Goal: Complete application form: Complete application form

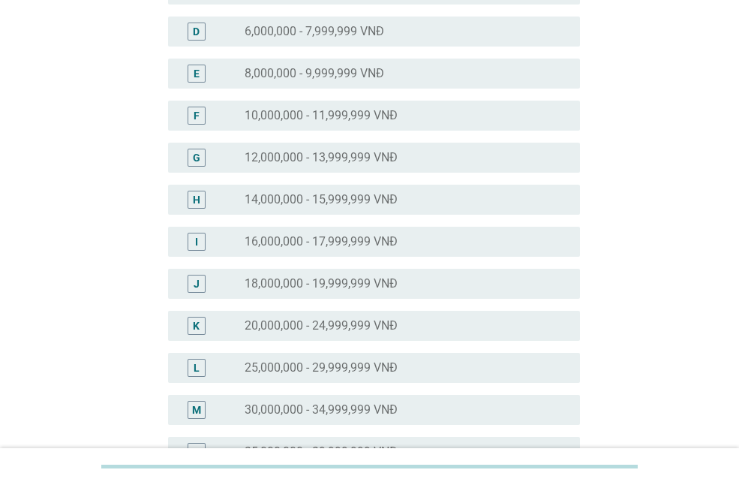
scroll to position [450, 0]
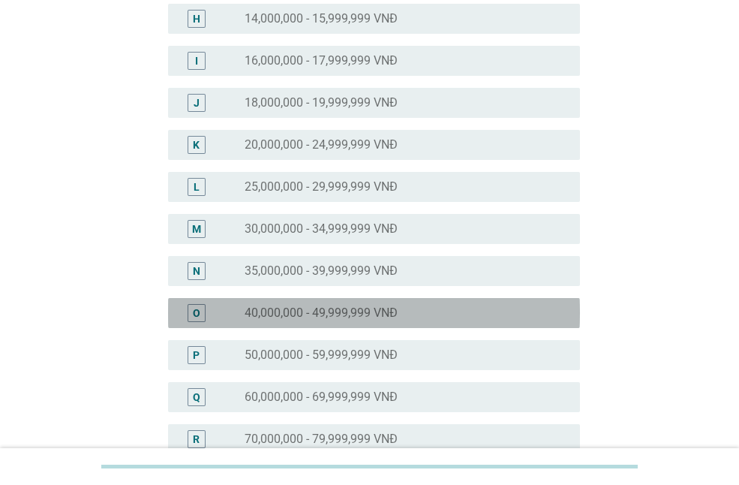
click at [368, 306] on label "40,000,000 - 49,999,999 VNĐ" at bounding box center [321, 312] width 153 height 15
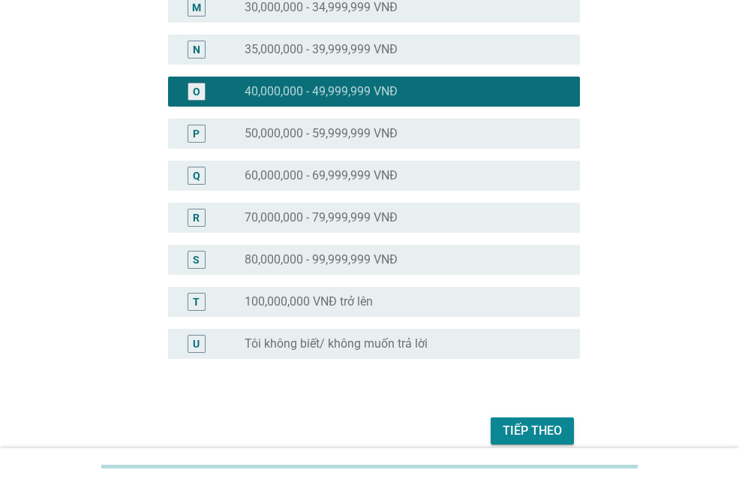
scroll to position [675, 0]
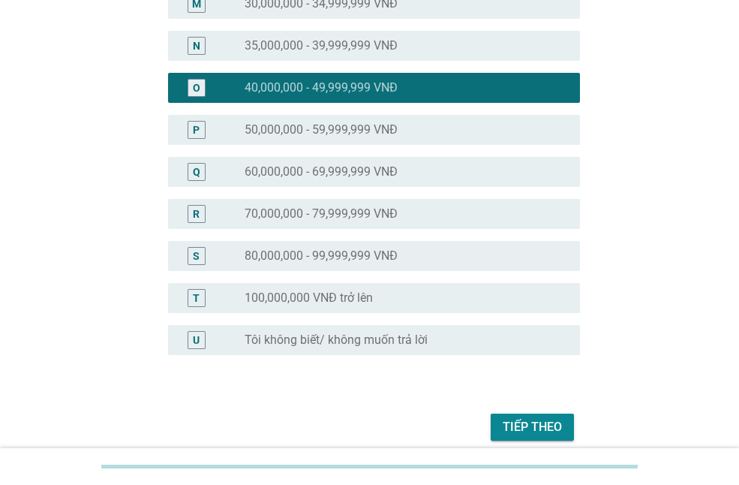
click at [521, 425] on div "Tiếp theo" at bounding box center [532, 427] width 59 height 18
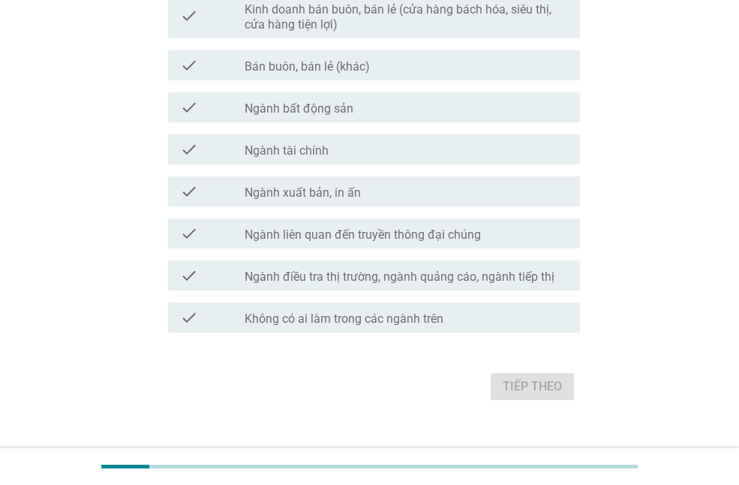
scroll to position [825, 0]
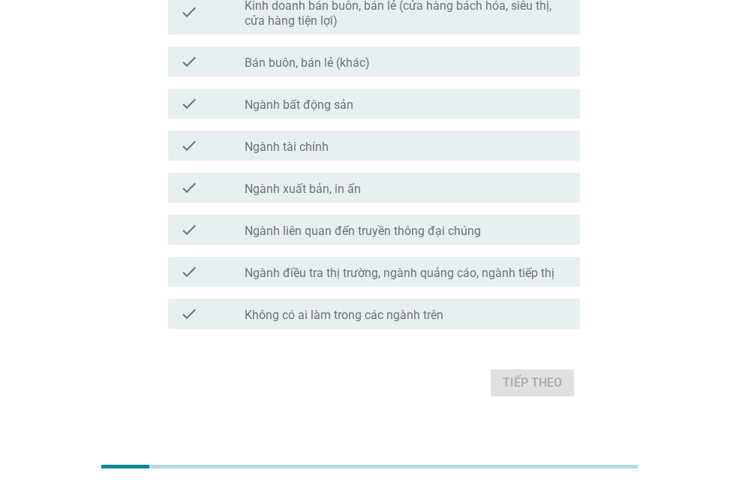
click at [437, 314] on label "Không có ai làm trong các ngành trên" at bounding box center [344, 315] width 199 height 15
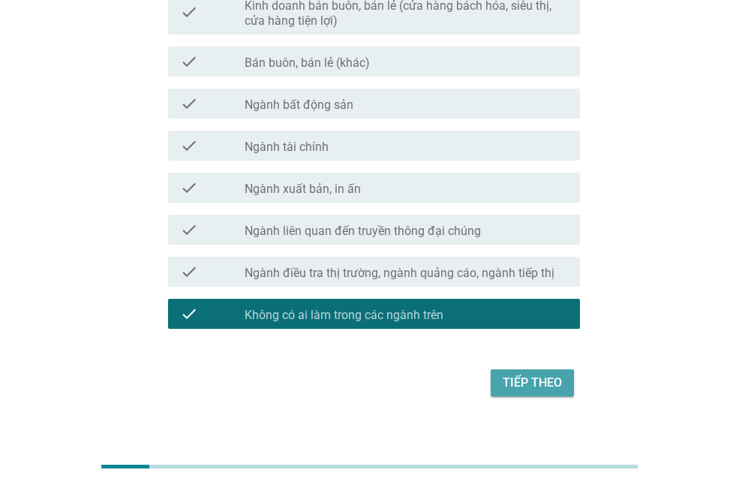
click at [537, 380] on div "Tiếp theo" at bounding box center [532, 383] width 59 height 18
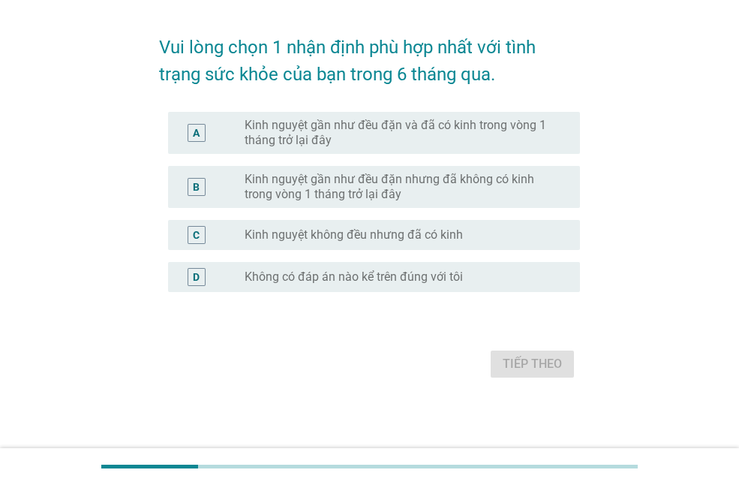
scroll to position [0, 0]
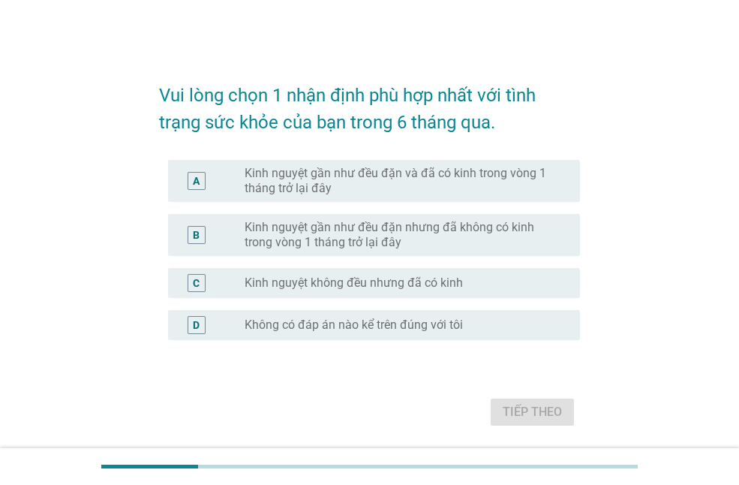
click at [437, 181] on label "Kinh nguyệt gần như đều đặn và đã có kinh trong vòng 1 tháng trở lại đây" at bounding box center [400, 181] width 311 height 30
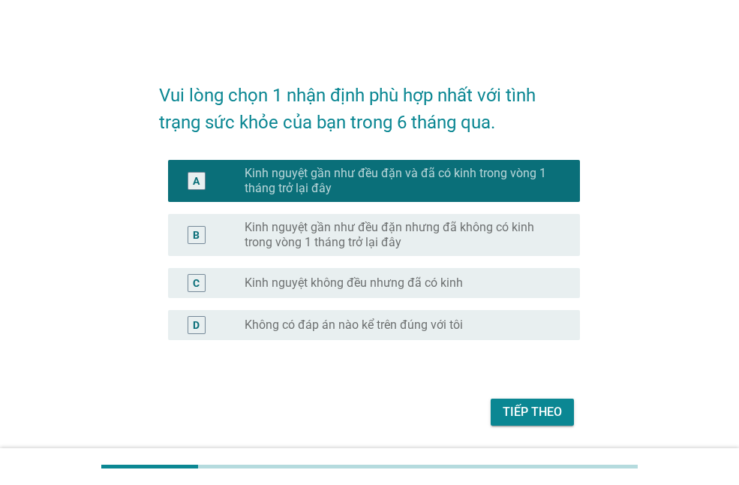
click at [536, 408] on div "Tiếp theo" at bounding box center [532, 412] width 59 height 18
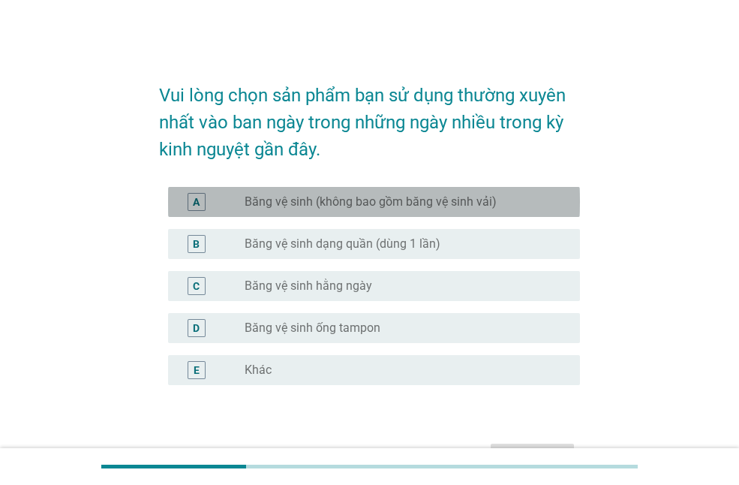
click at [295, 206] on label "Băng vệ sinh (không bao gồm băng vệ sinh vải)" at bounding box center [371, 201] width 252 height 15
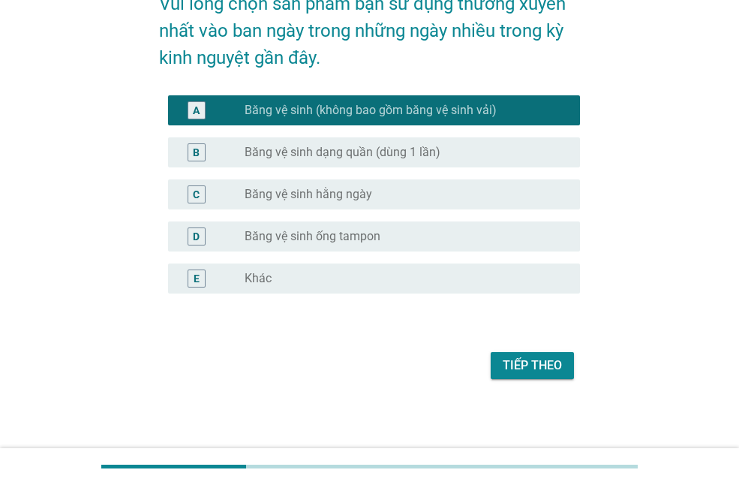
scroll to position [93, 0]
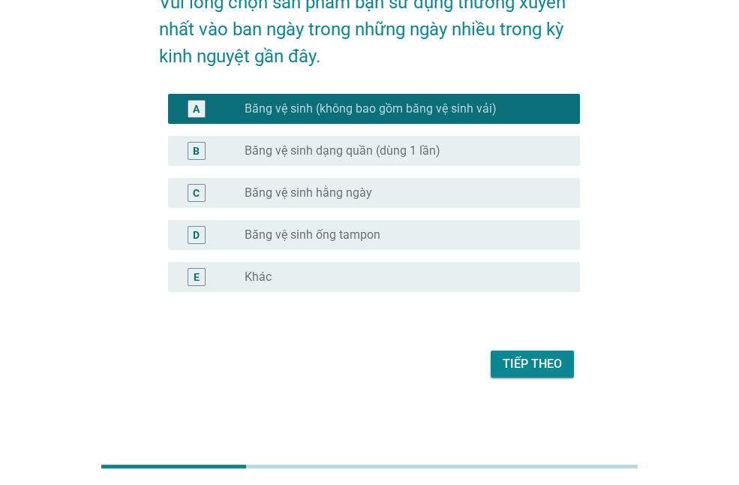
click at [535, 365] on div "Tiếp theo" at bounding box center [532, 364] width 59 height 18
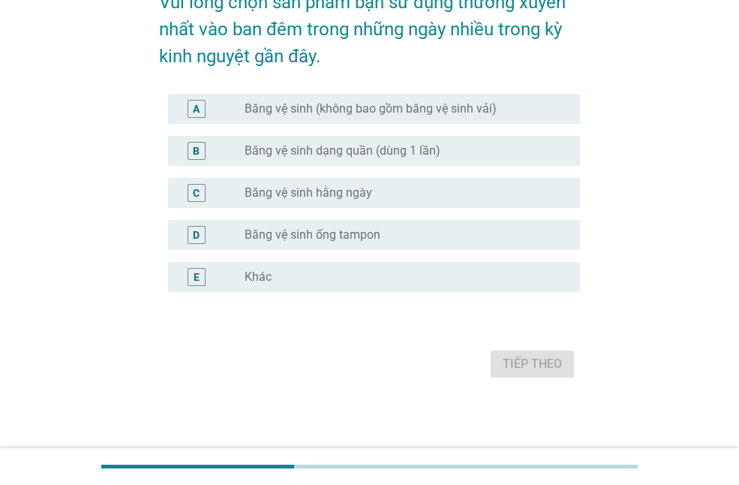
scroll to position [0, 0]
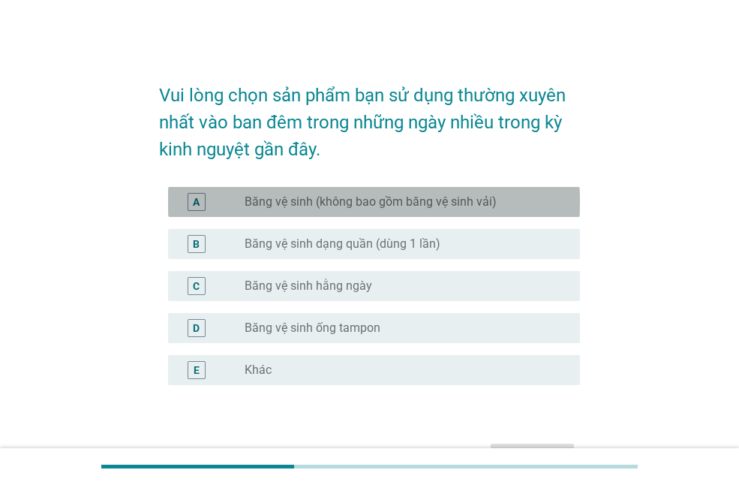
click at [383, 197] on label "Băng vệ sinh (không bao gồm băng vệ sinh vải)" at bounding box center [371, 201] width 252 height 15
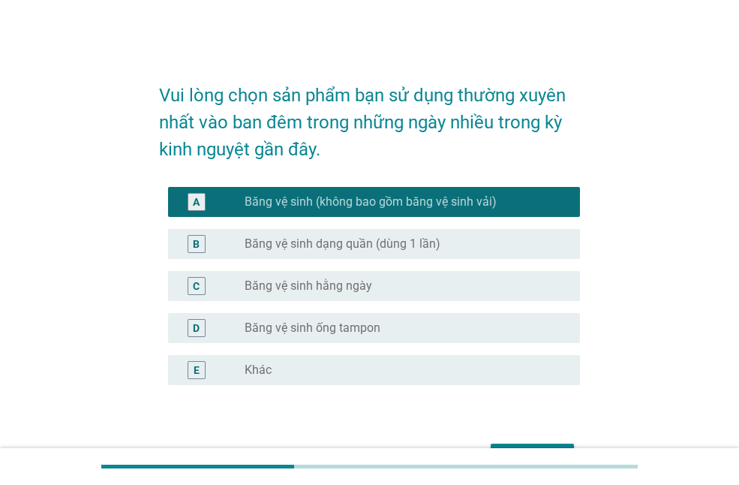
click at [386, 235] on div "radio_button_unchecked Băng vệ sinh dạng quần (dùng 1 lần)" at bounding box center [406, 244] width 323 height 18
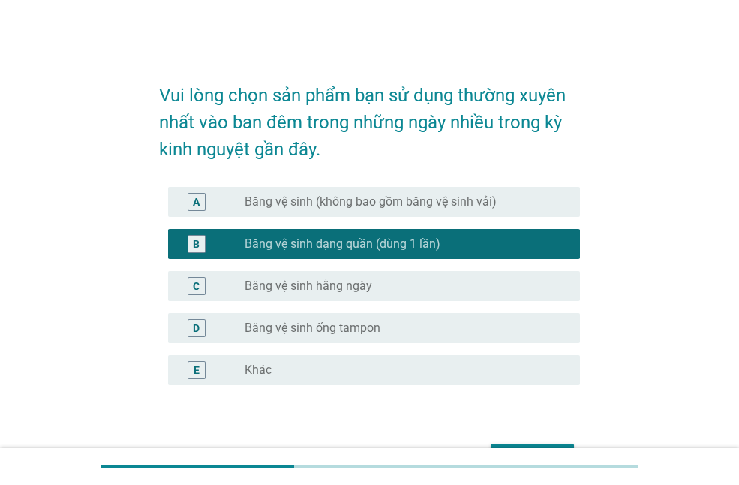
click at [470, 207] on label "Băng vệ sinh (không bao gồm băng vệ sinh vải)" at bounding box center [371, 201] width 252 height 15
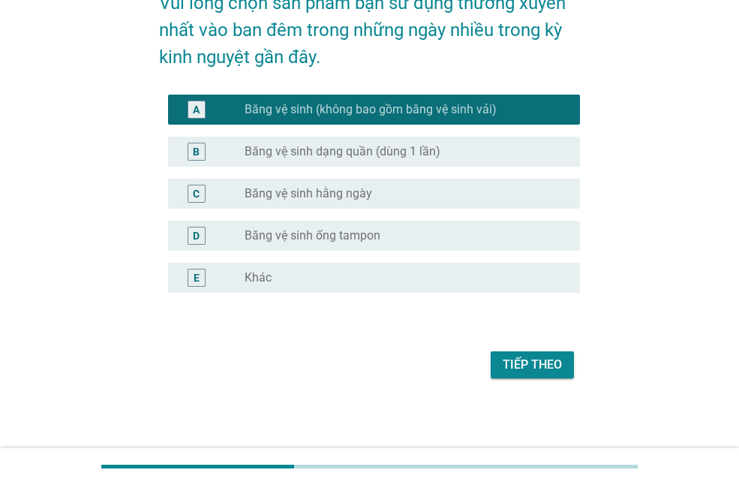
scroll to position [93, 0]
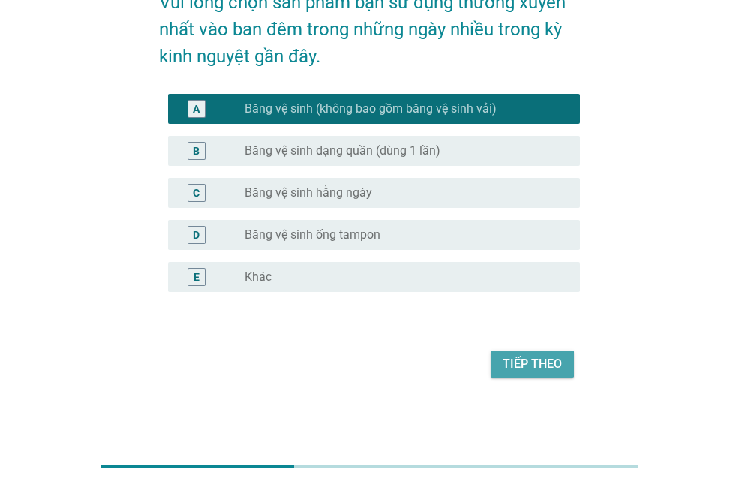
click at [521, 358] on div "Tiếp theo" at bounding box center [532, 364] width 59 height 18
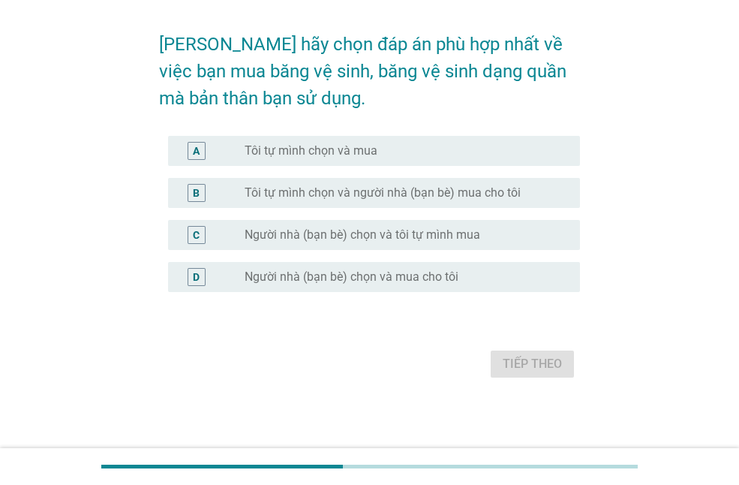
scroll to position [0, 0]
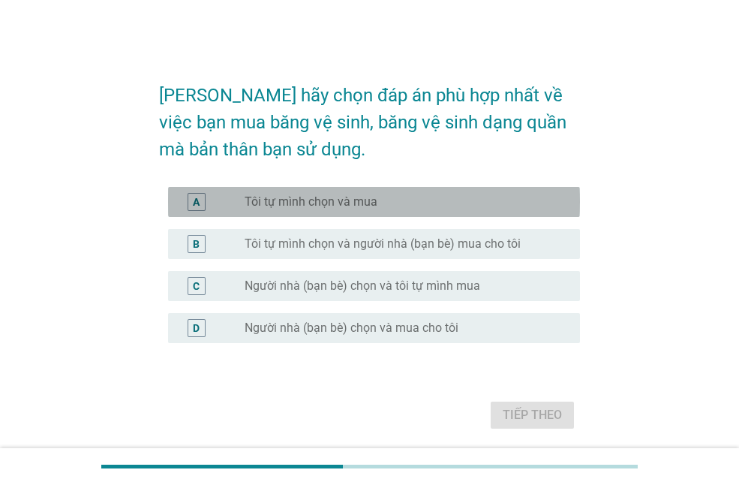
click at [507, 200] on div "radio_button_unchecked Tôi tự mình chọn và mua" at bounding box center [400, 201] width 311 height 15
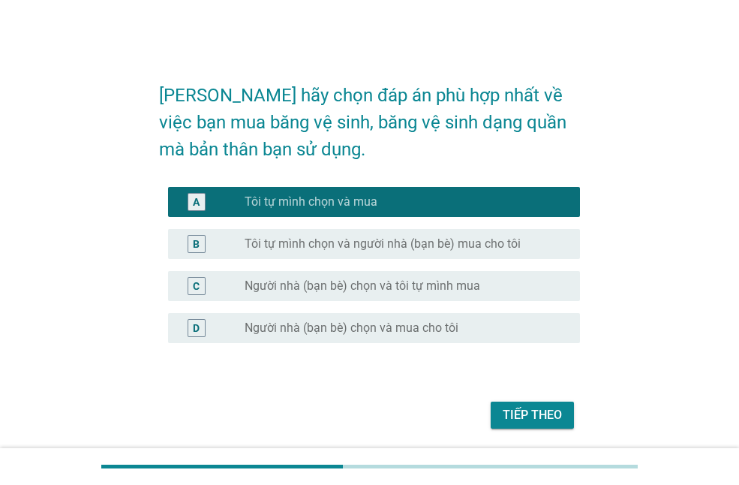
click at [551, 415] on div "Tiếp theo" at bounding box center [532, 415] width 59 height 18
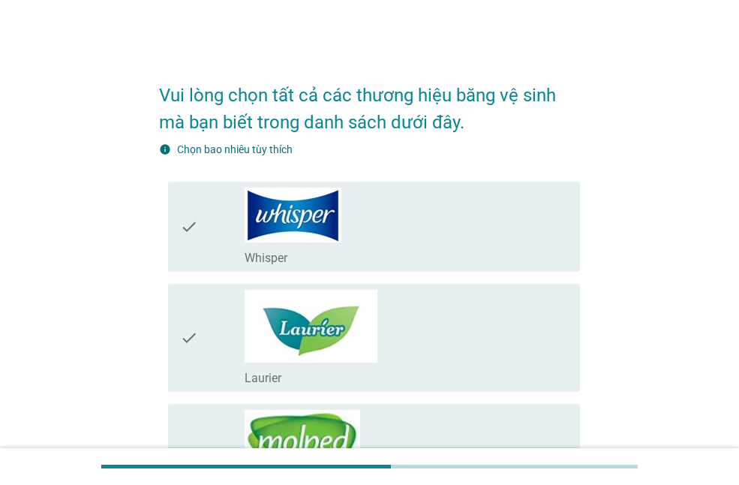
click at [452, 227] on div "check_box_outline_blank Whisper" at bounding box center [406, 227] width 323 height 78
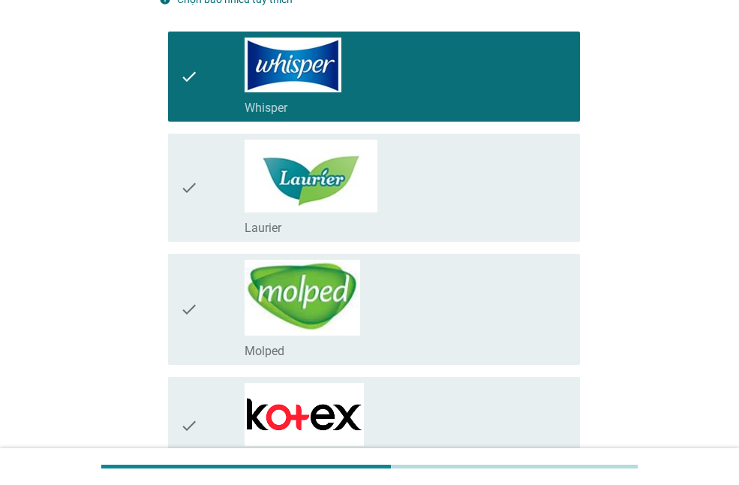
click at [473, 198] on div "check_box_outline_blank Laurier" at bounding box center [406, 188] width 323 height 96
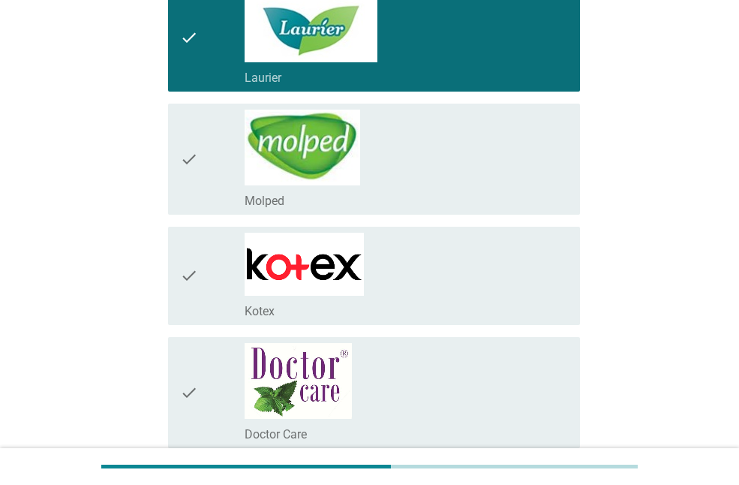
click at [475, 269] on div "check_box_outline_blank Kotex" at bounding box center [406, 276] width 323 height 86
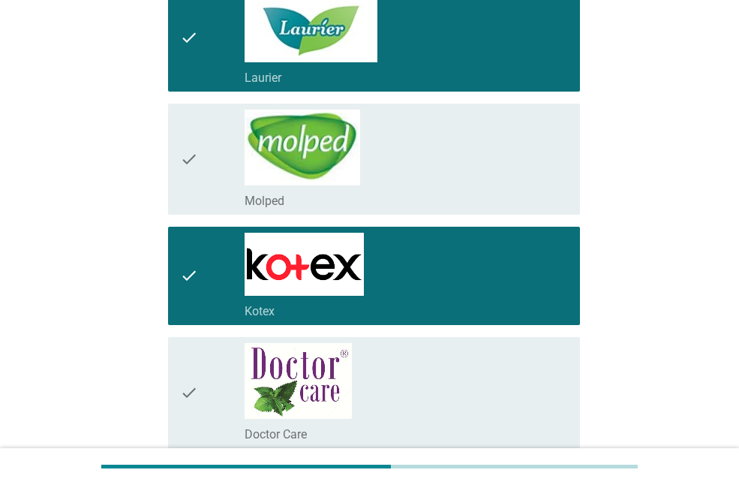
scroll to position [525, 0]
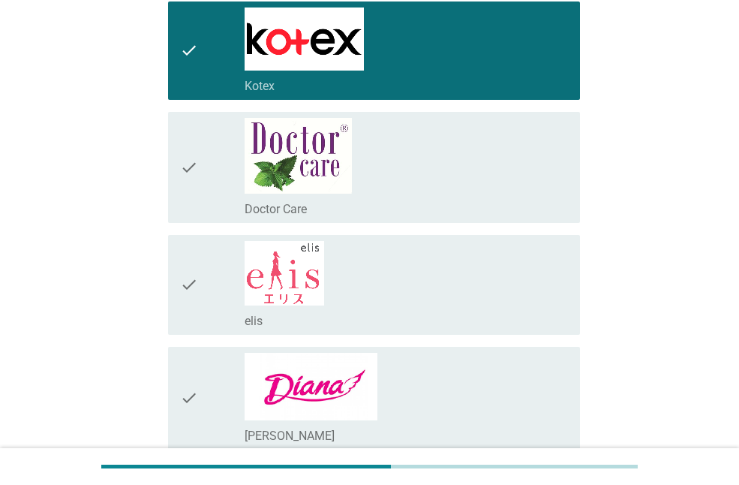
click at [484, 186] on div "check_box_outline_blank Doctor Care" at bounding box center [406, 167] width 323 height 99
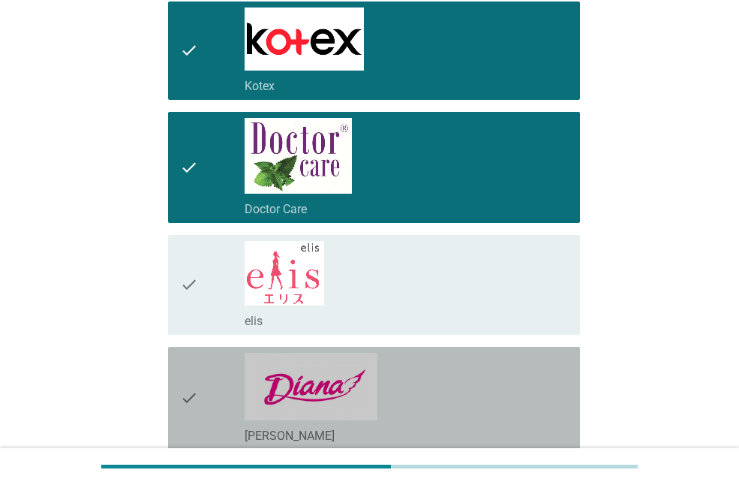
click at [456, 362] on div "check_box_outline_blank [PERSON_NAME]" at bounding box center [406, 398] width 323 height 91
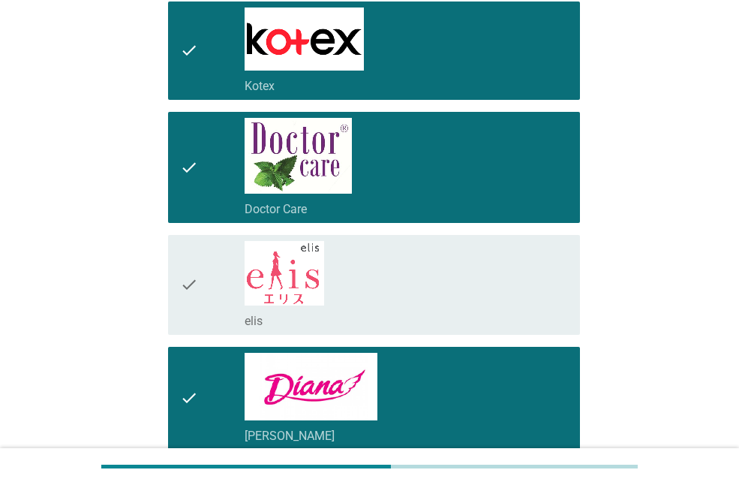
scroll to position [750, 0]
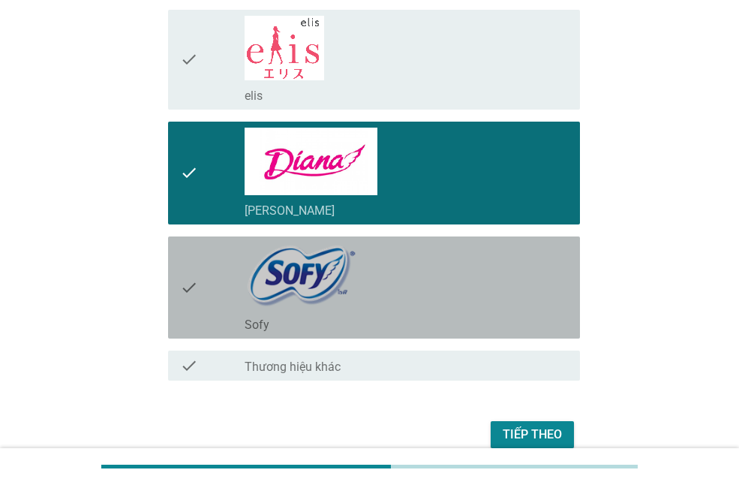
click at [459, 293] on div "check_box_outline_blank Sofy" at bounding box center [406, 287] width 323 height 90
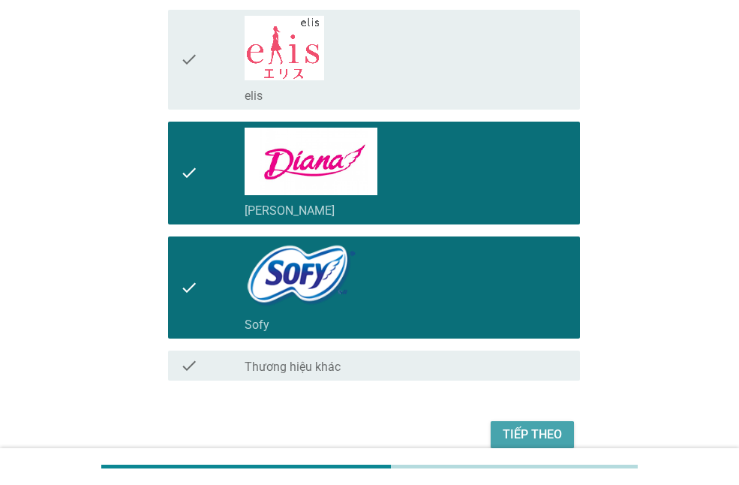
click at [510, 432] on div "Tiếp theo" at bounding box center [532, 434] width 59 height 18
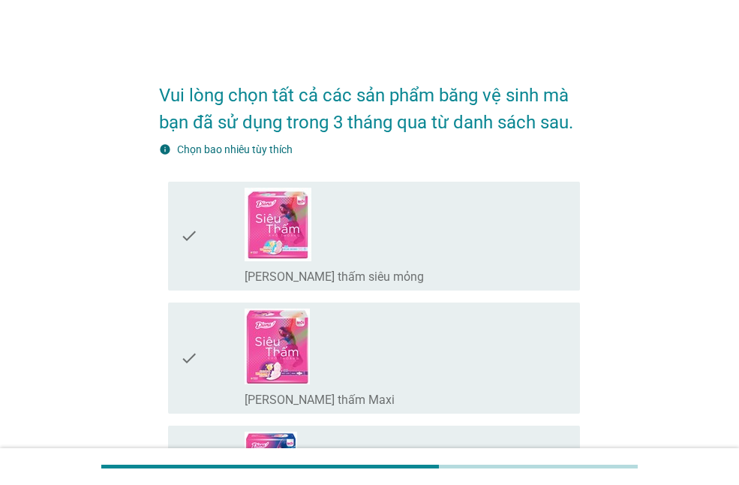
scroll to position [75, 0]
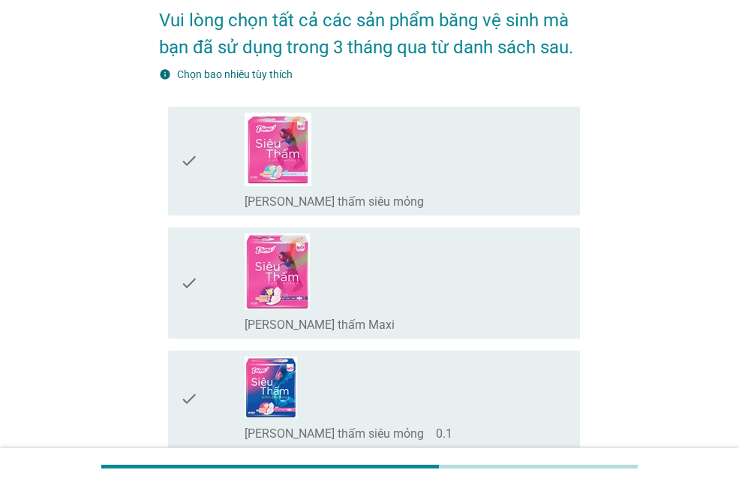
click at [467, 191] on div "check_box_outline_blank [PERSON_NAME] thấm siêu mỏng" at bounding box center [406, 200] width 323 height 18
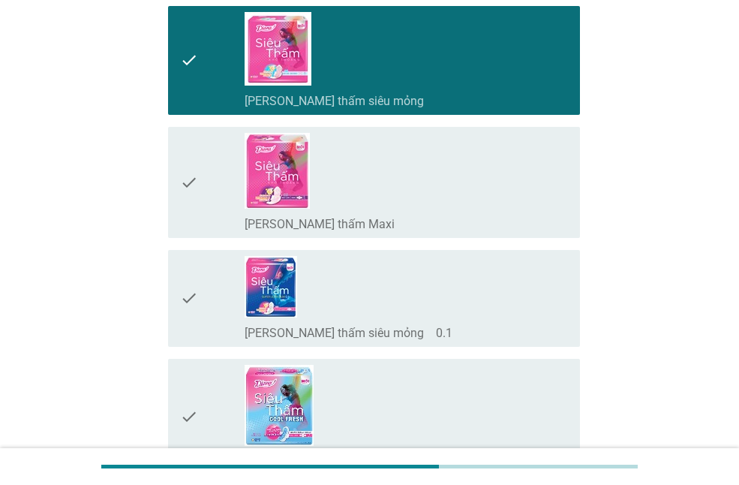
scroll to position [300, 0]
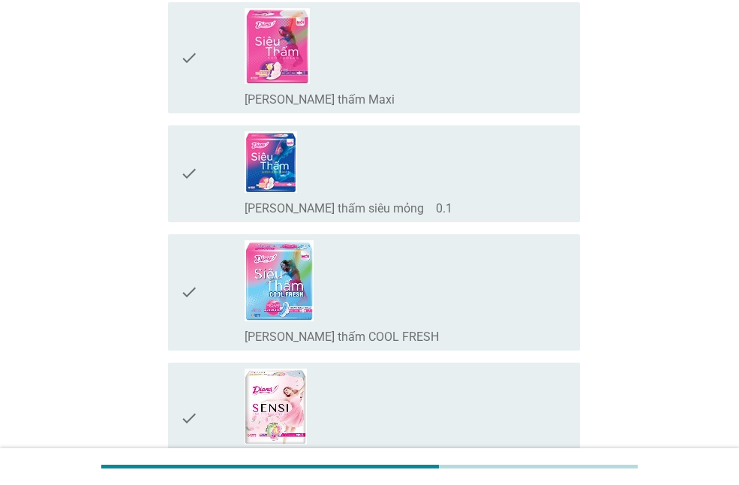
click at [483, 181] on div "check_box_outline_blank [PERSON_NAME] thấm siêu mỏng　0.1" at bounding box center [406, 173] width 323 height 85
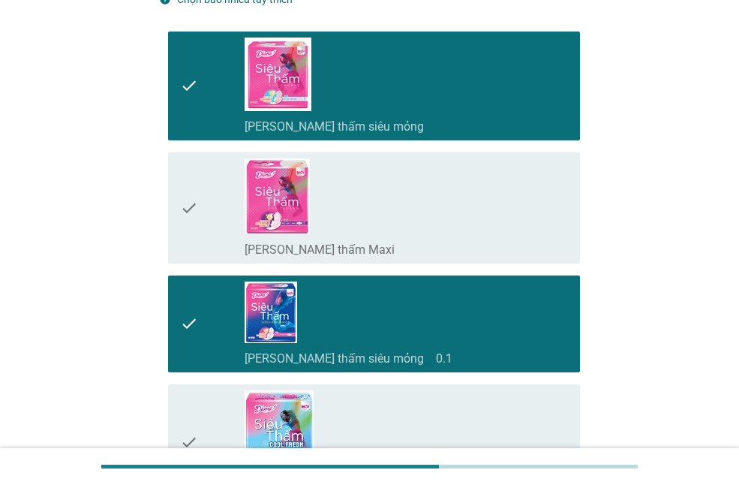
scroll to position [525, 0]
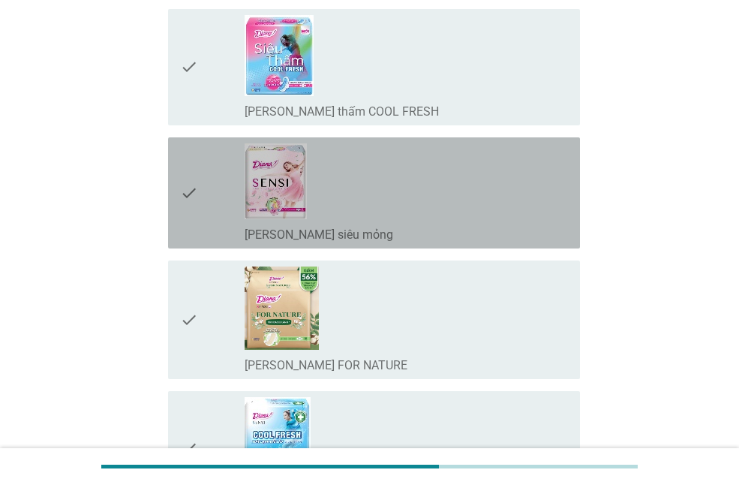
click at [498, 211] on div "check_box_outline_blank [PERSON_NAME] SENSI siêu mỏng" at bounding box center [406, 192] width 323 height 99
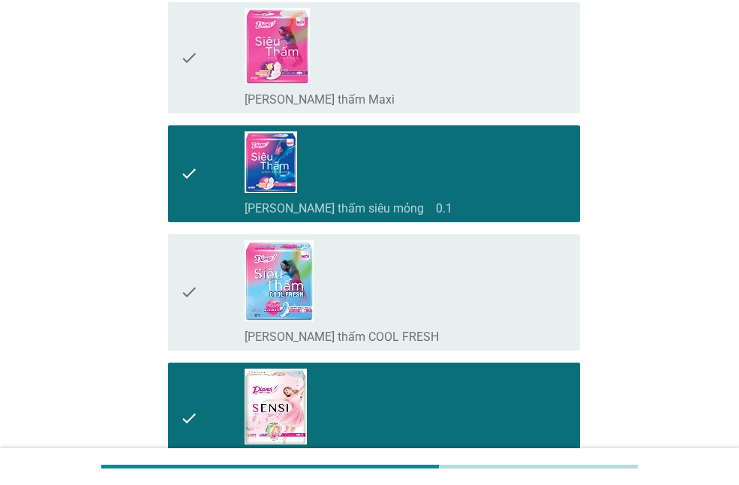
click at [492, 172] on div "check_box_outline_blank [PERSON_NAME] thấm siêu mỏng　0.1" at bounding box center [406, 173] width 323 height 85
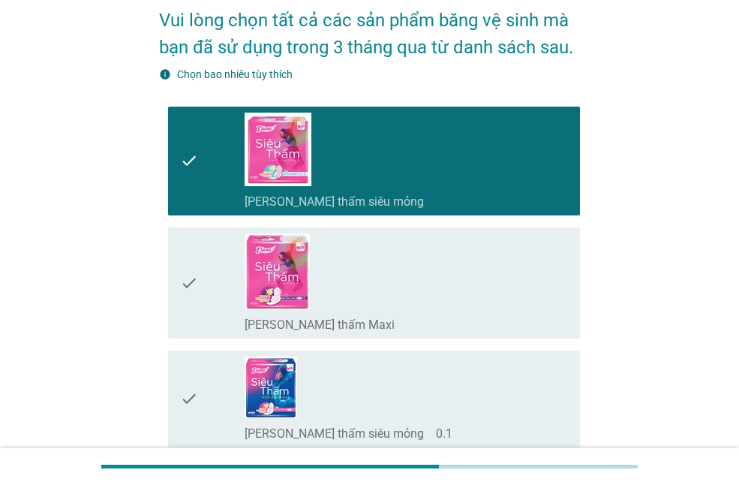
click at [197, 200] on icon "check" at bounding box center [189, 161] width 18 height 97
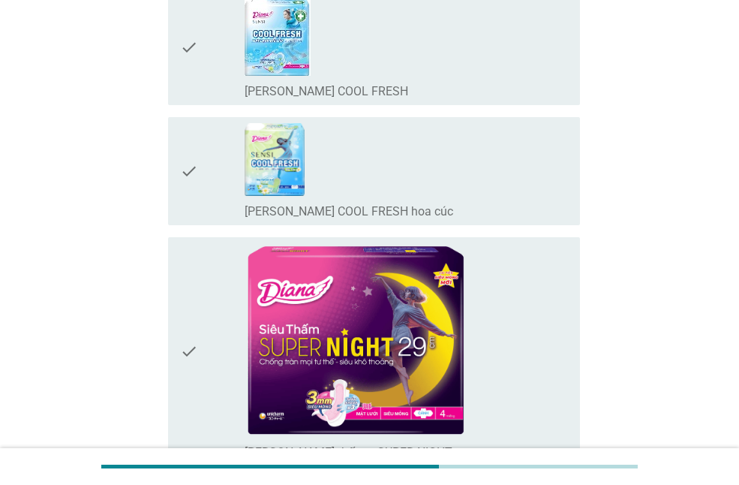
scroll to position [1050, 0]
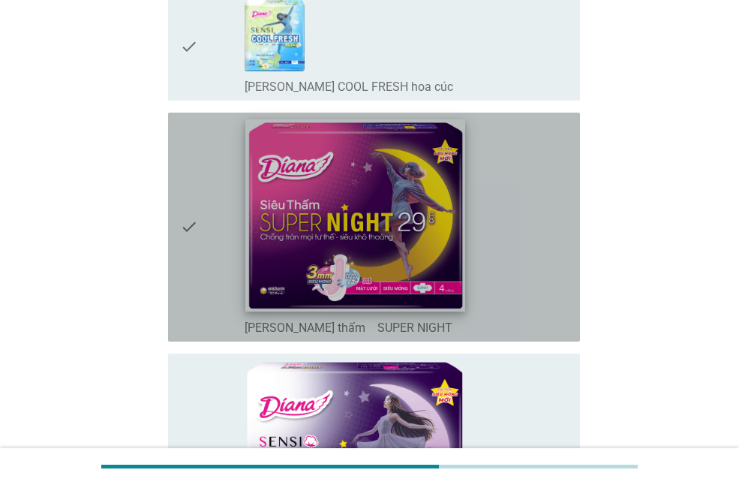
click at [437, 301] on img at bounding box center [355, 215] width 219 height 192
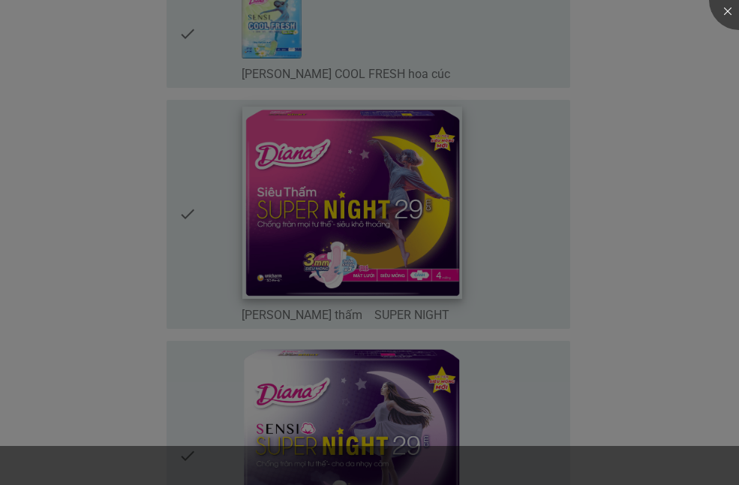
scroll to position [1276, 0]
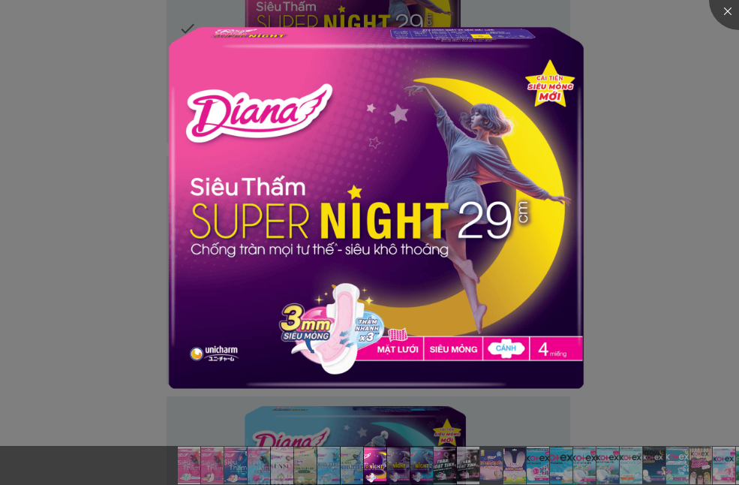
click at [636, 243] on div at bounding box center [369, 242] width 739 height 485
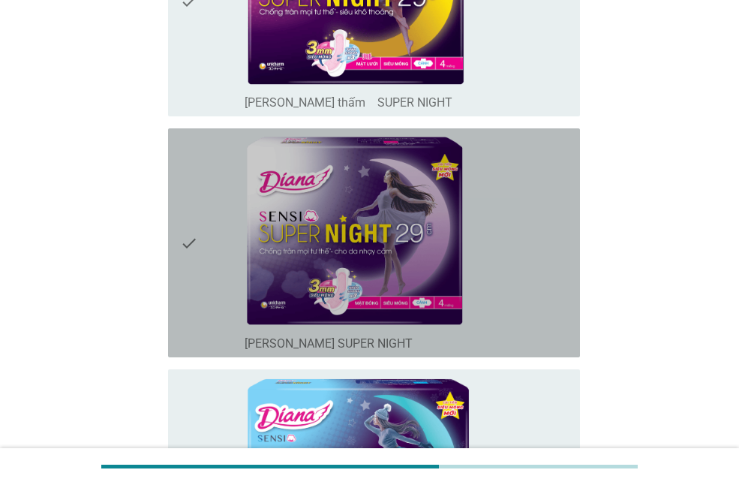
click at [189, 263] on icon "check" at bounding box center [189, 242] width 18 height 217
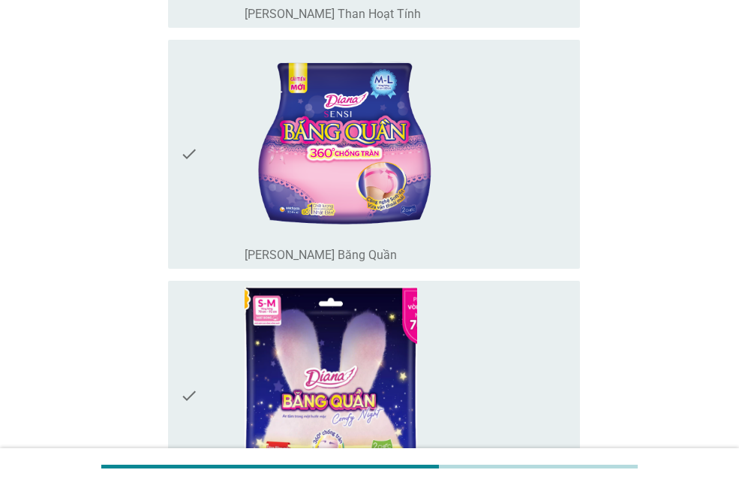
scroll to position [2101, 0]
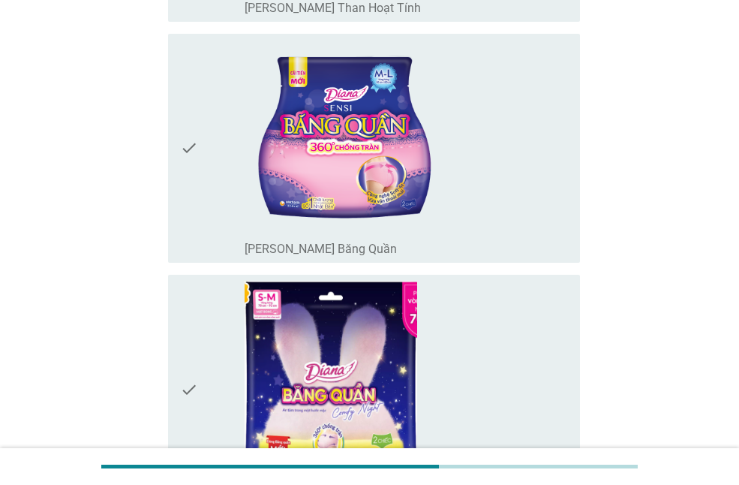
click at [187, 238] on icon "check" at bounding box center [189, 148] width 18 height 217
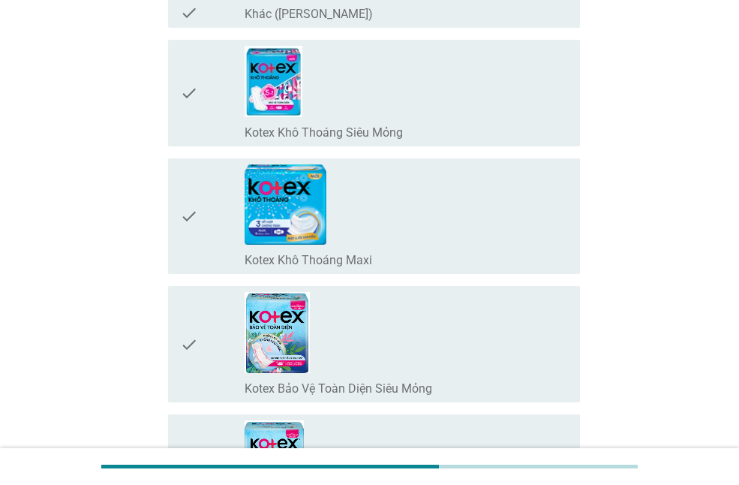
scroll to position [2776, 0]
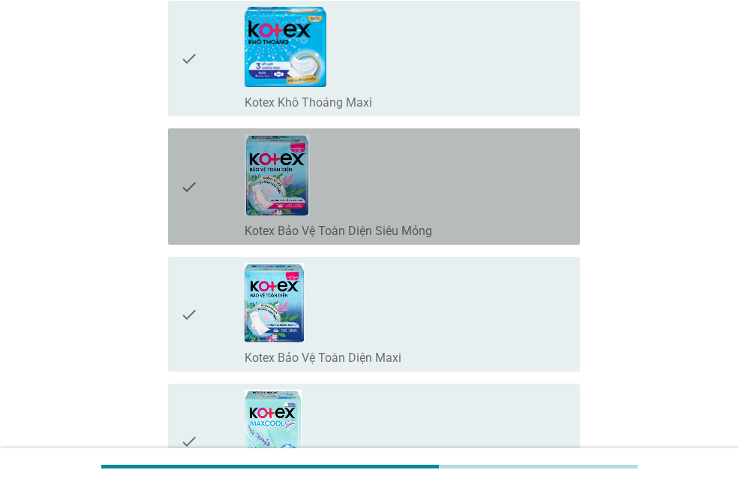
click at [184, 225] on icon "check" at bounding box center [189, 186] width 18 height 104
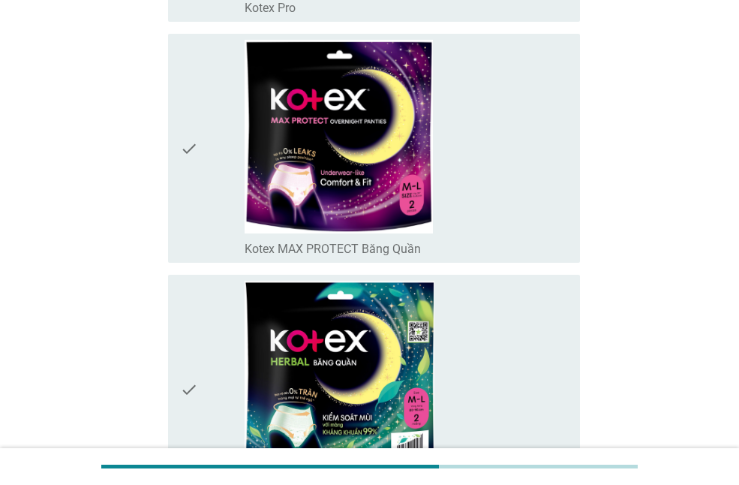
scroll to position [4127, 0]
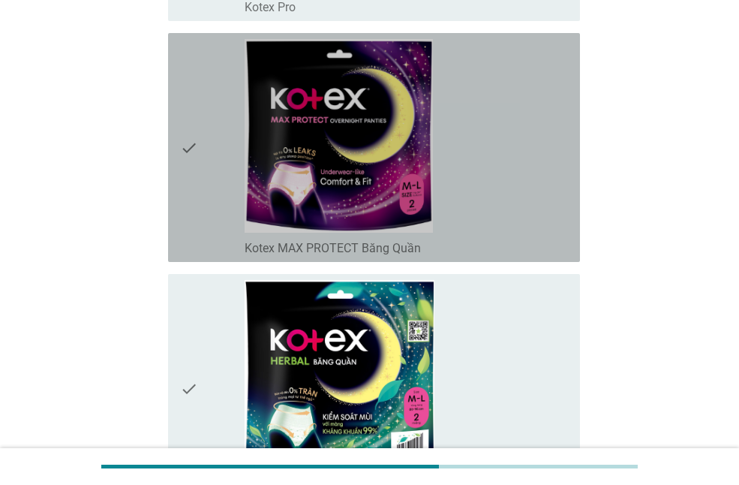
click at [192, 226] on icon "check" at bounding box center [189, 147] width 18 height 217
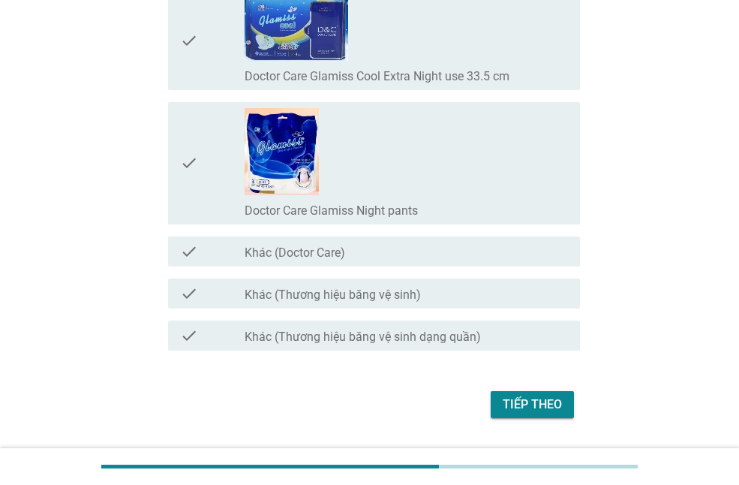
scroll to position [12032, 0]
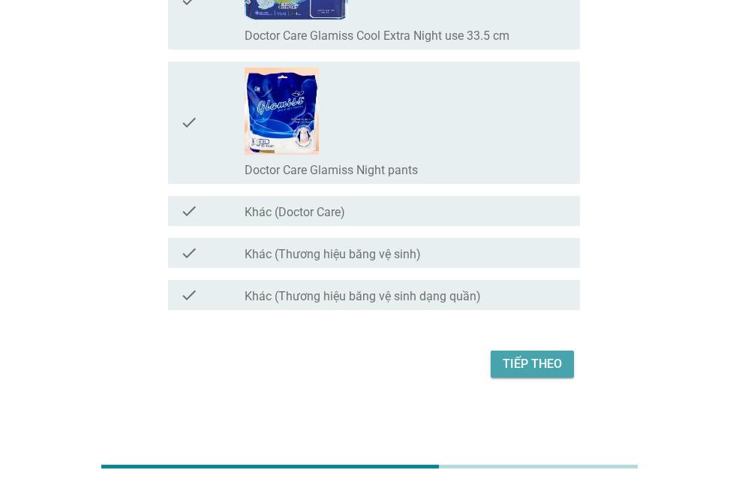
click at [547, 373] on button "Tiếp theo" at bounding box center [532, 363] width 83 height 27
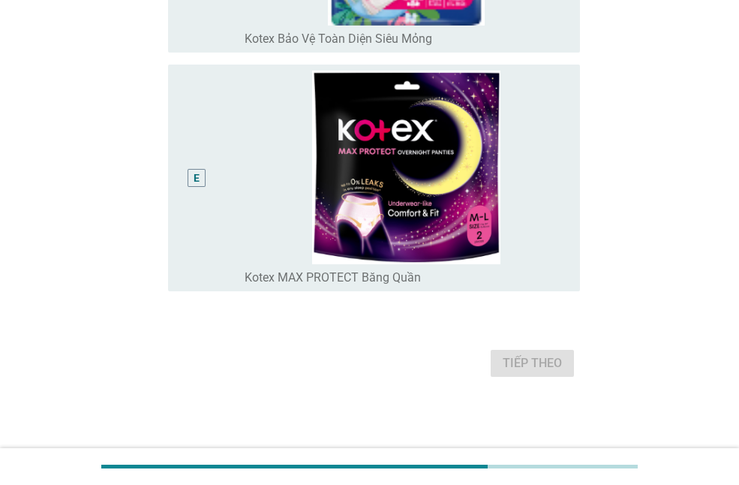
scroll to position [0, 0]
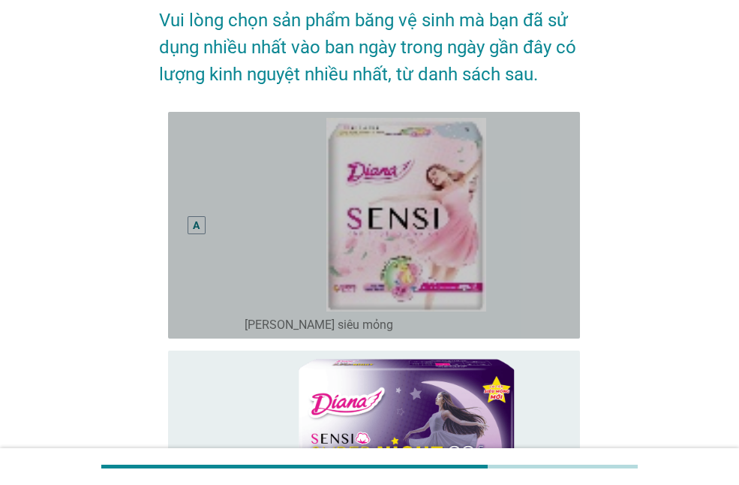
click at [214, 226] on div "A" at bounding box center [212, 225] width 65 height 215
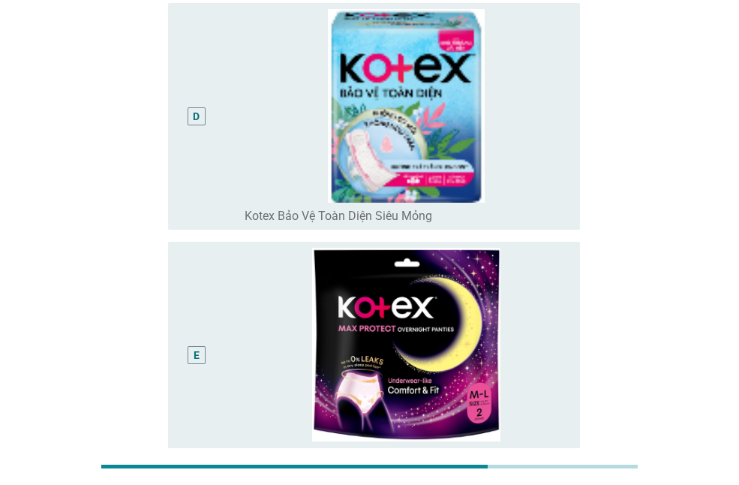
click at [230, 188] on div "D" at bounding box center [212, 116] width 65 height 215
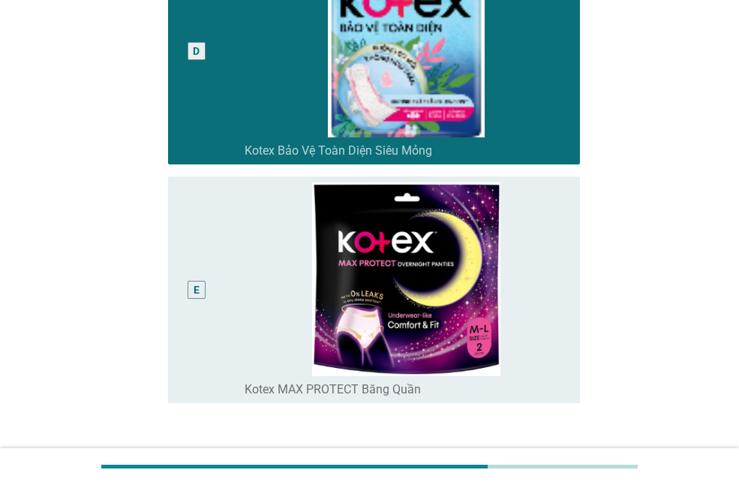
scroll to position [1077, 0]
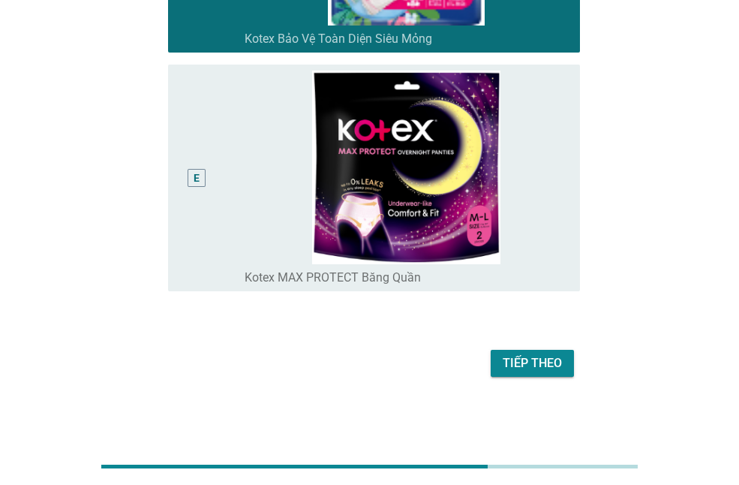
click at [558, 362] on div "Tiếp theo" at bounding box center [532, 363] width 59 height 18
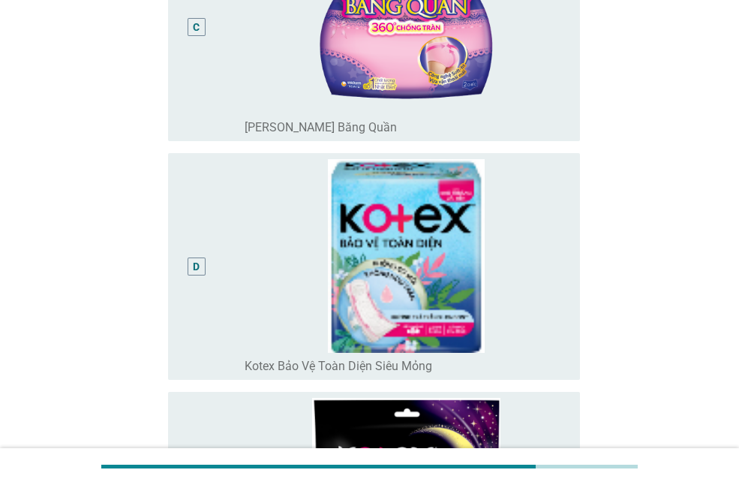
scroll to position [975, 0]
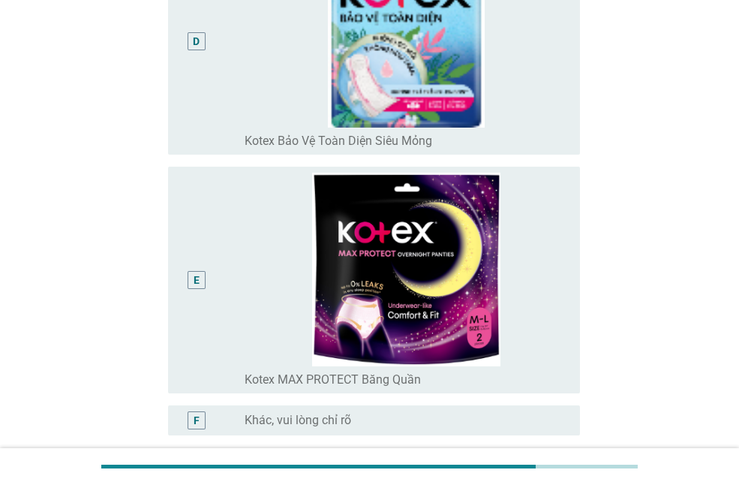
click at [227, 212] on div "E" at bounding box center [212, 280] width 65 height 215
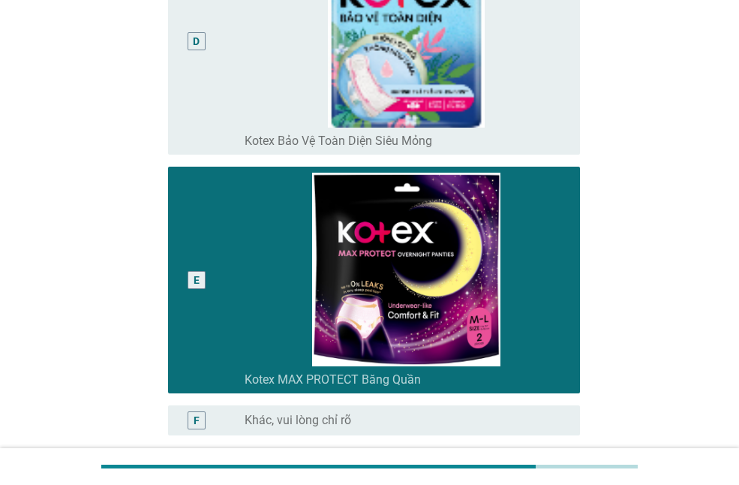
scroll to position [1120, 0]
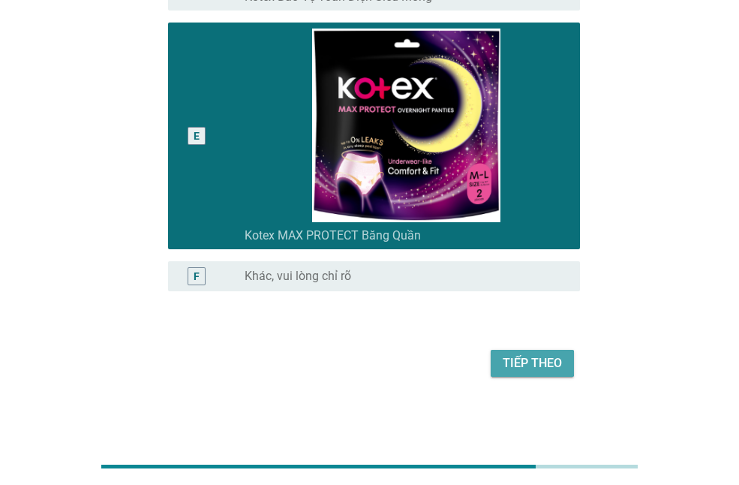
click at [521, 357] on div "Tiếp theo" at bounding box center [532, 363] width 59 height 18
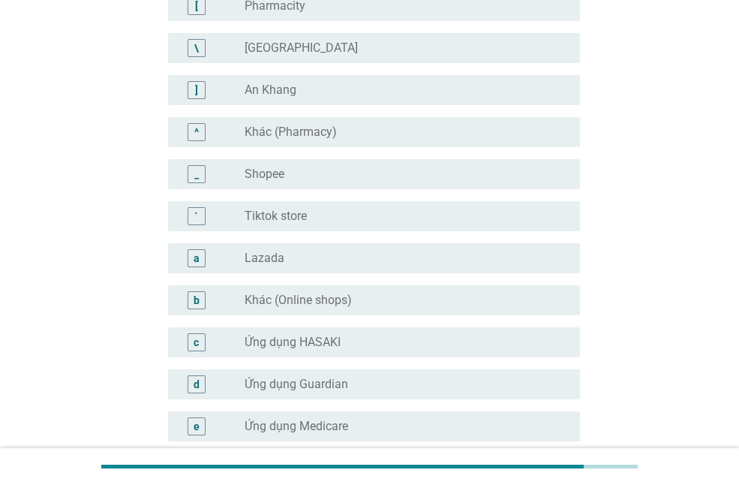
scroll to position [1501, 0]
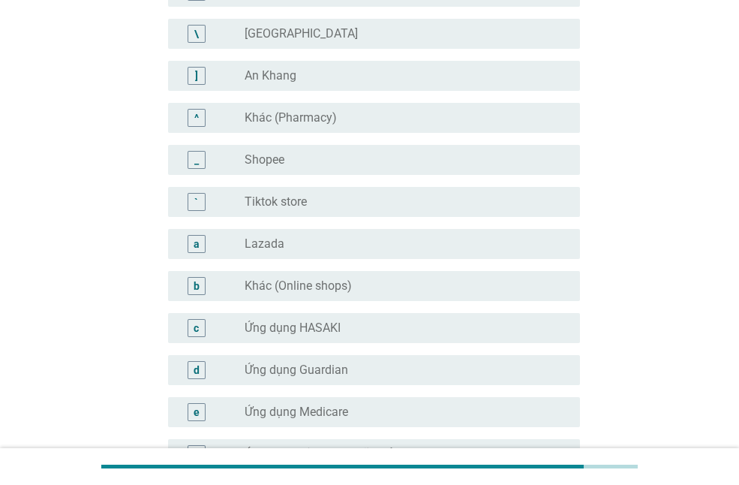
click at [349, 170] on div "_ radio_button_unchecked Shopee" at bounding box center [374, 160] width 412 height 30
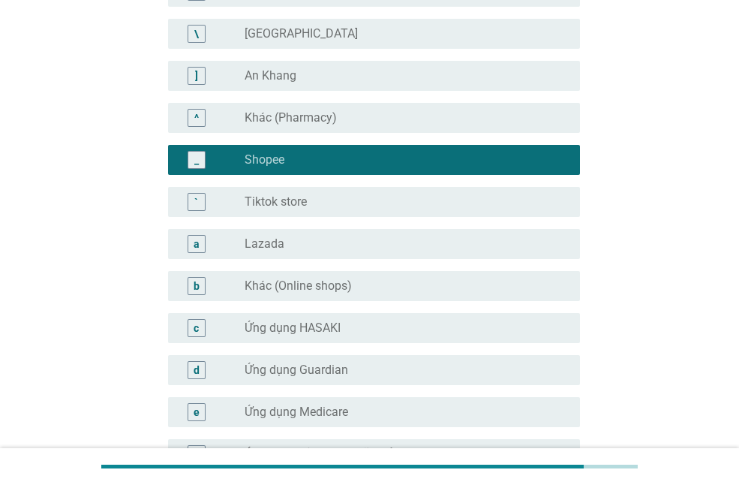
scroll to position [1537, 0]
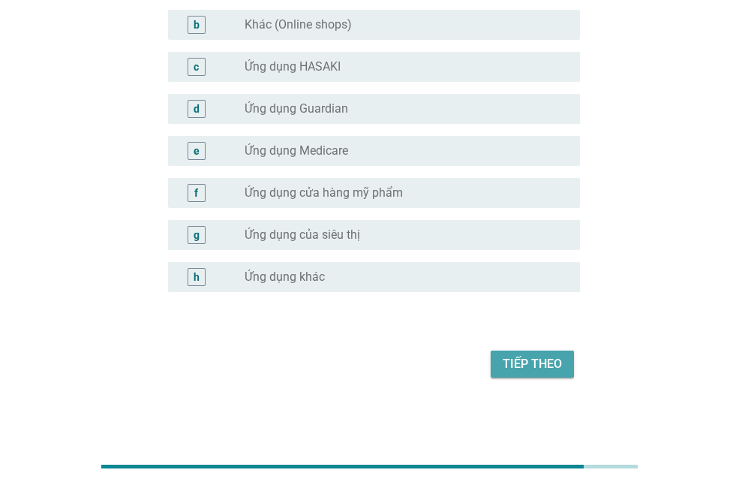
click at [540, 366] on div "Tiếp theo" at bounding box center [532, 364] width 59 height 18
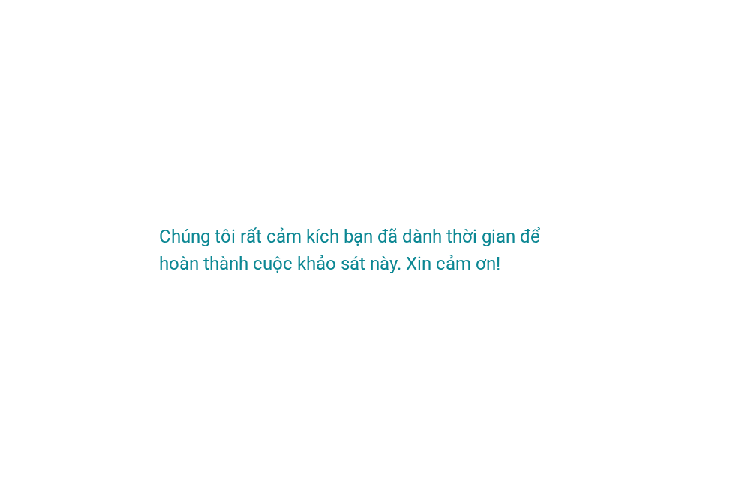
scroll to position [0, 0]
